Goal: Information Seeking & Learning: Check status

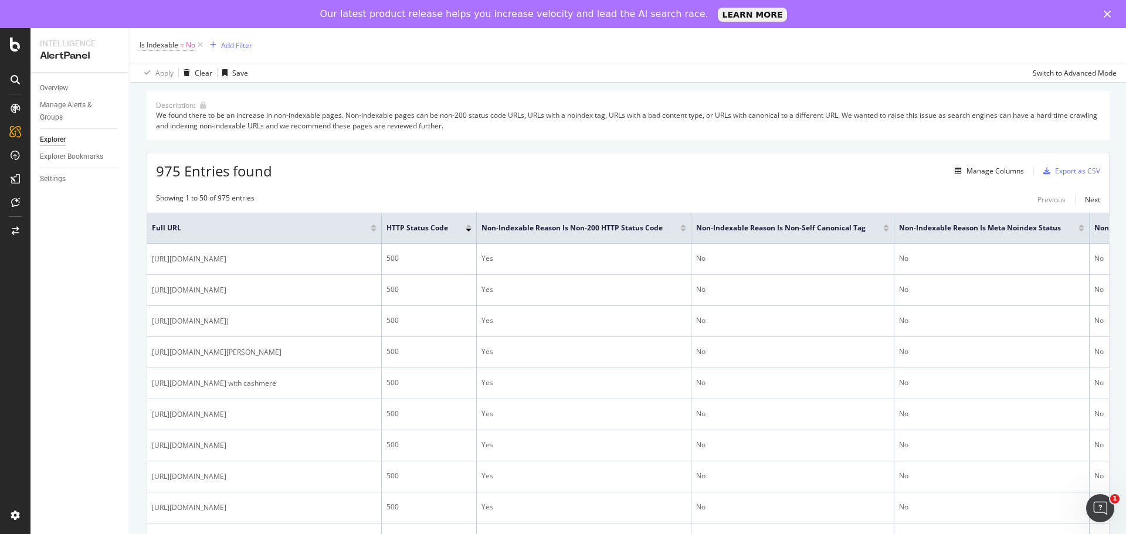
scroll to position [117, 0]
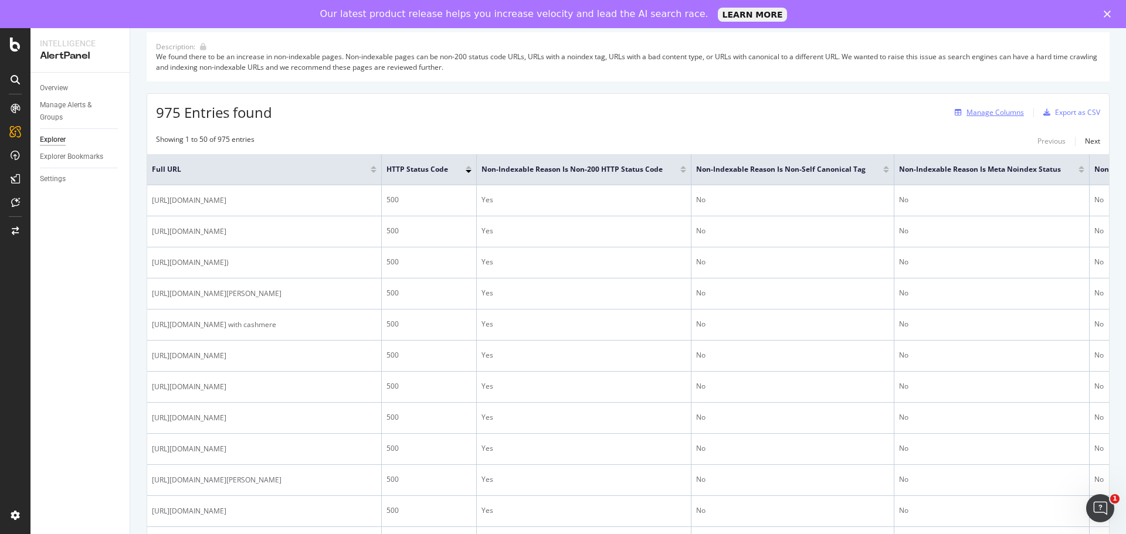
click at [982, 113] on div "Manage Columns" at bounding box center [995, 112] width 57 height 10
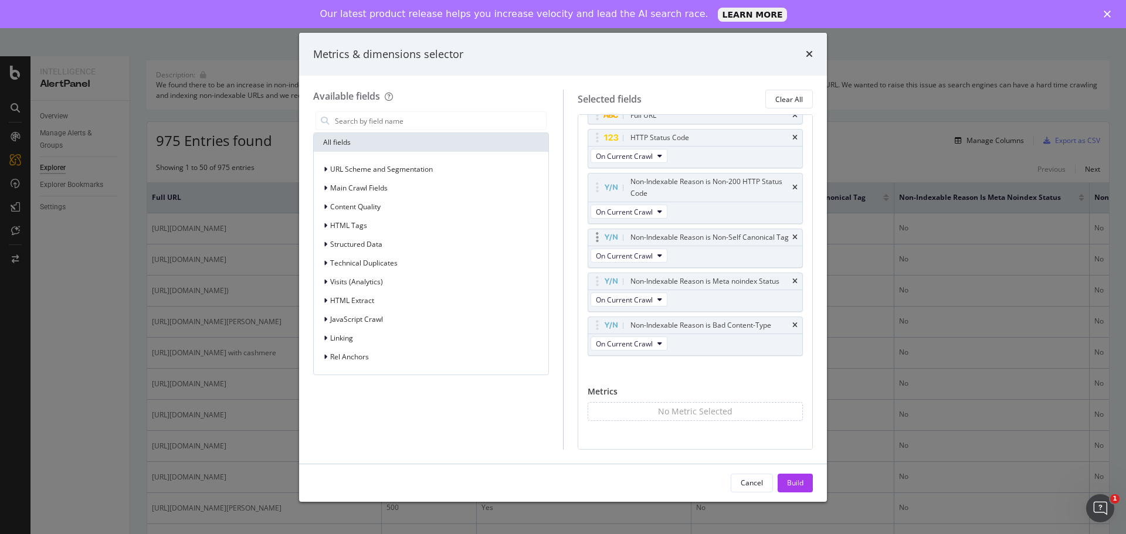
scroll to position [52, 0]
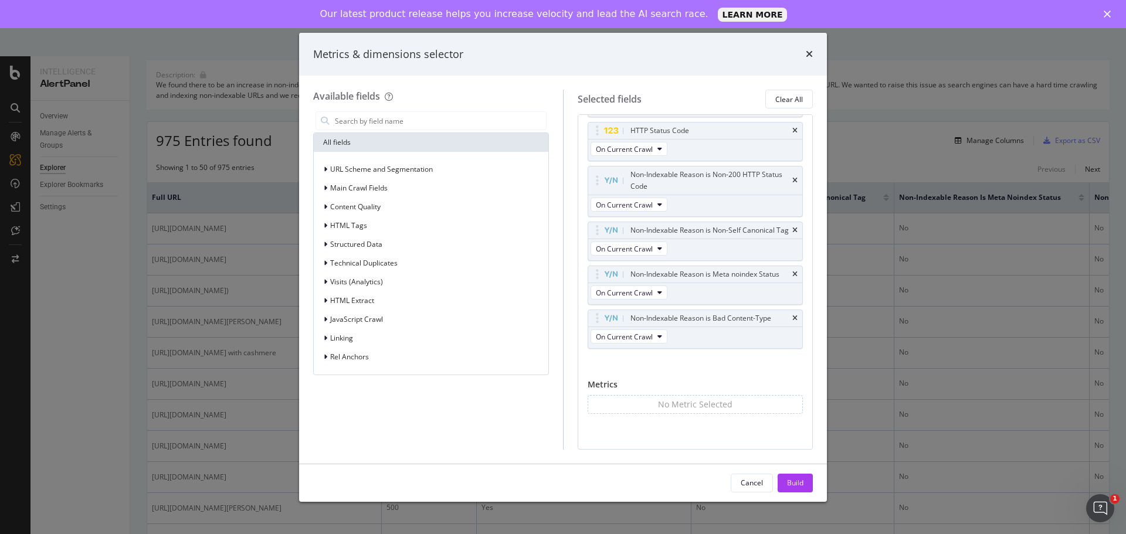
click at [811, 48] on div "times" at bounding box center [809, 54] width 7 height 15
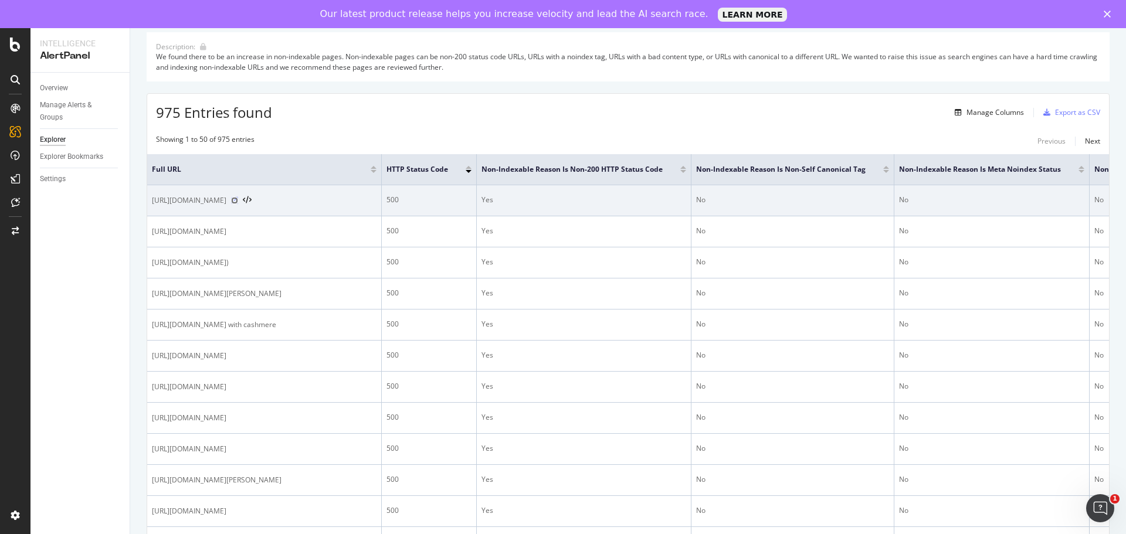
click at [238, 201] on icon at bounding box center [234, 200] width 7 height 7
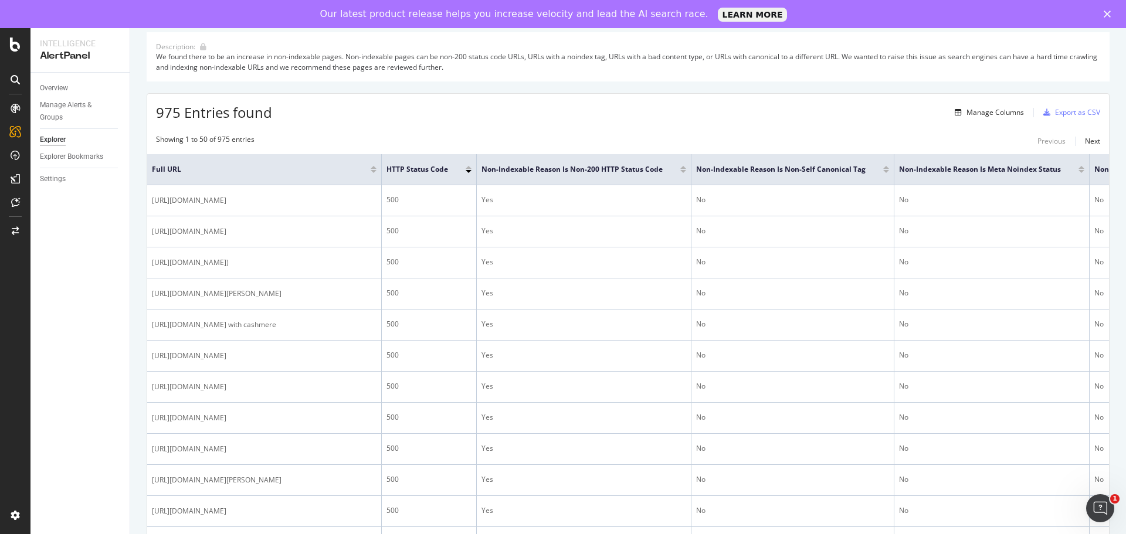
scroll to position [0, 0]
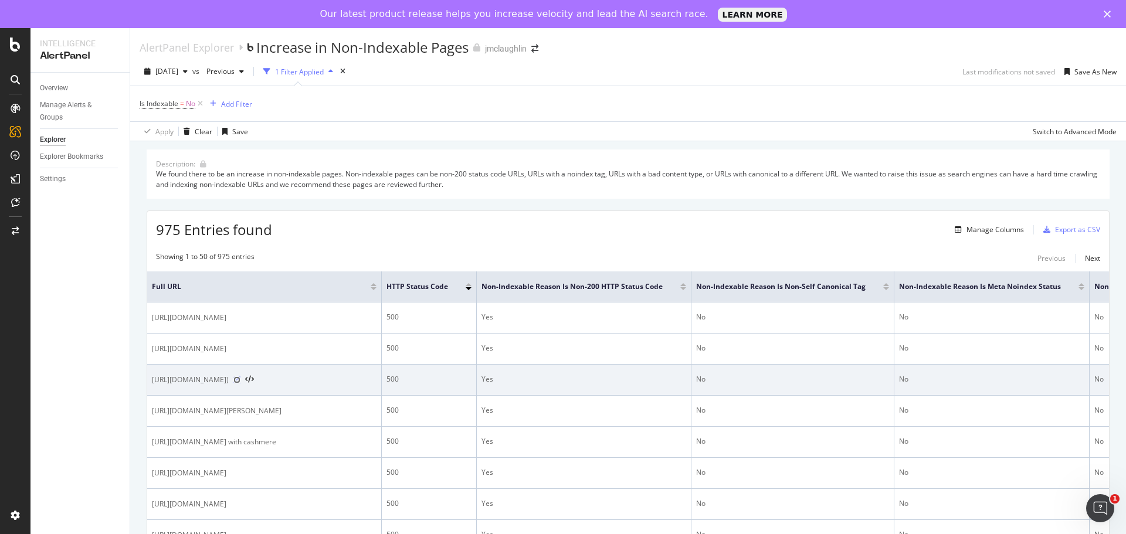
click at [241, 381] on icon at bounding box center [237, 380] width 7 height 7
click at [229, 381] on span "https://www.jmclaughlin.com/collections/women-shoes-sneaker)" at bounding box center [190, 380] width 77 height 12
click at [241, 382] on icon at bounding box center [237, 380] width 7 height 7
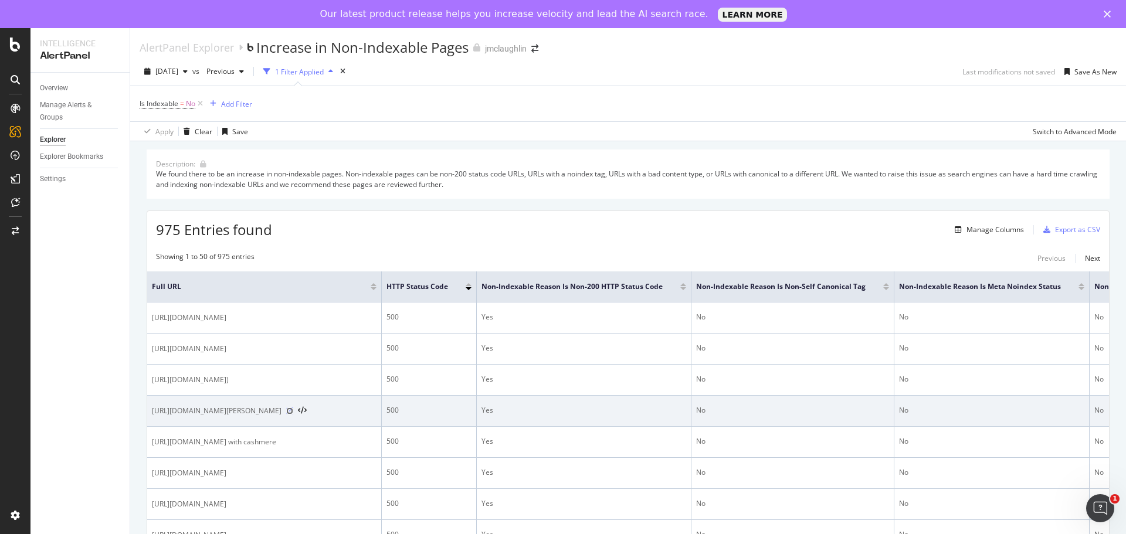
click at [293, 415] on icon at bounding box center [289, 411] width 7 height 7
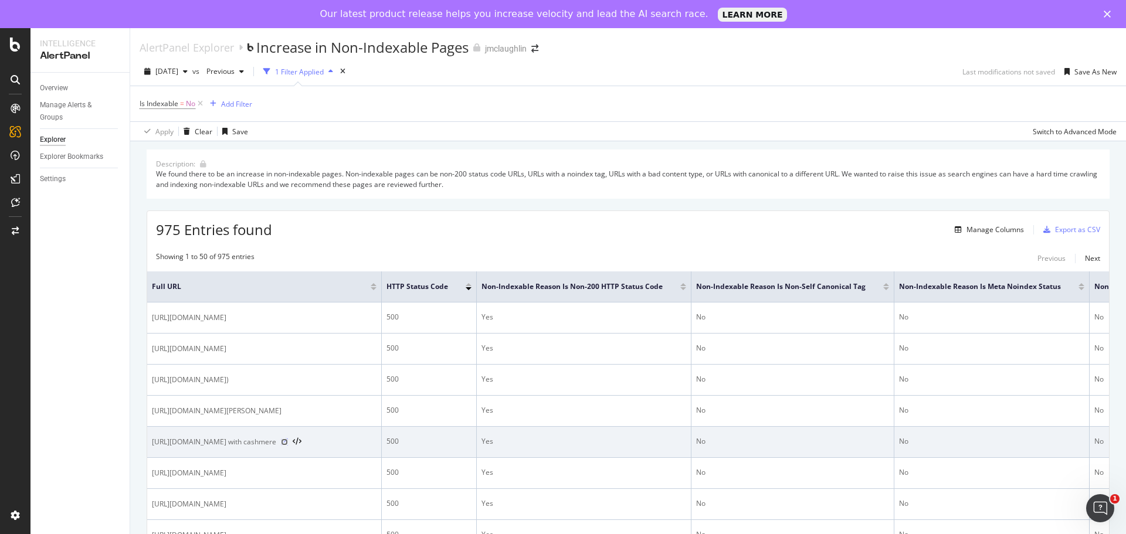
click at [288, 446] on icon at bounding box center [284, 442] width 7 height 7
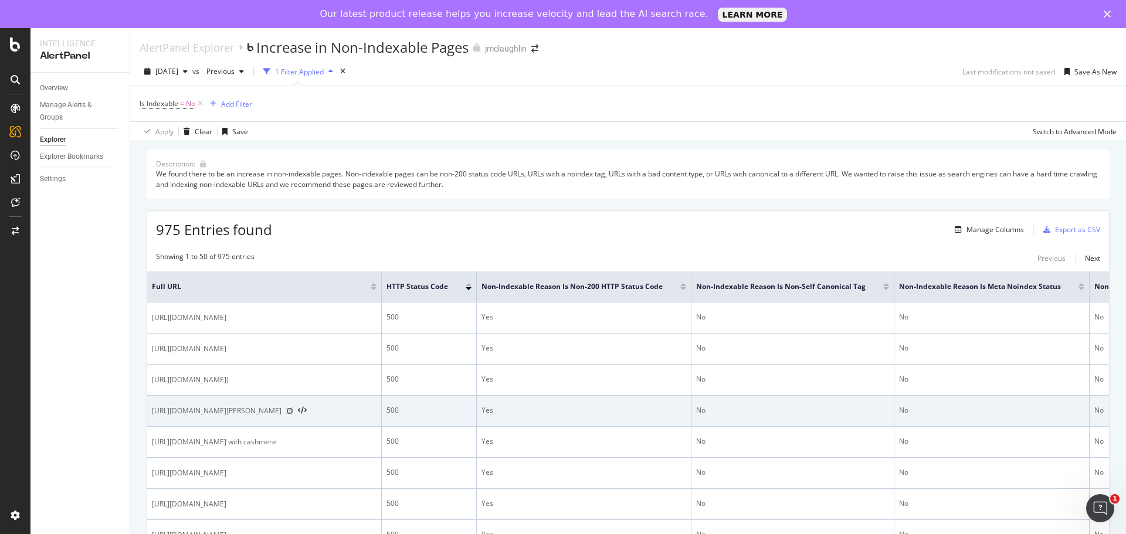
click at [293, 415] on icon at bounding box center [289, 411] width 7 height 7
